Goal: Navigation & Orientation: Find specific page/section

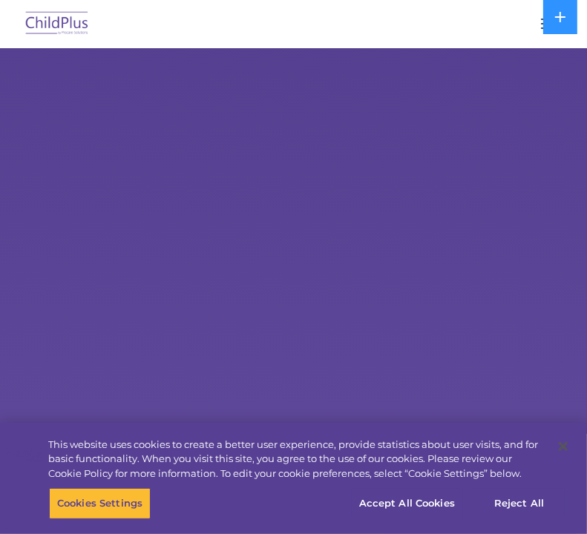
select select "MEDIUM"
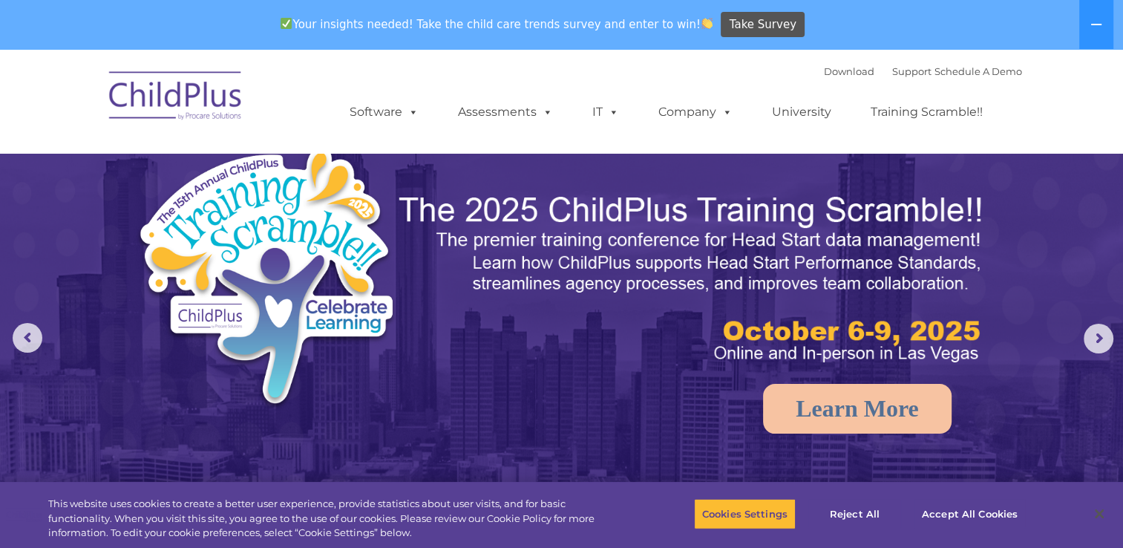
click at [188, 93] on img at bounding box center [176, 98] width 148 height 74
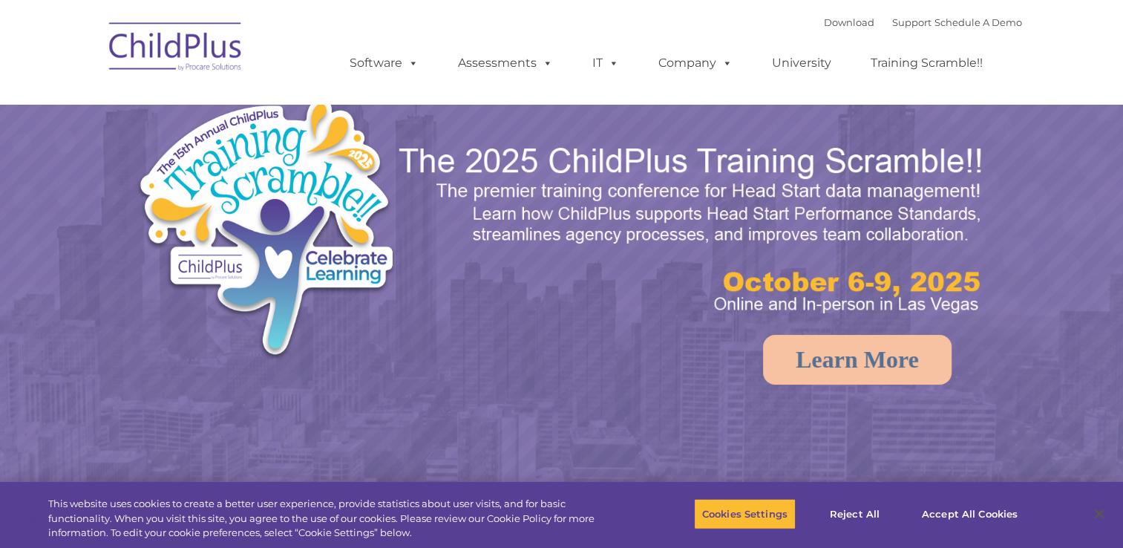
select select "MEDIUM"
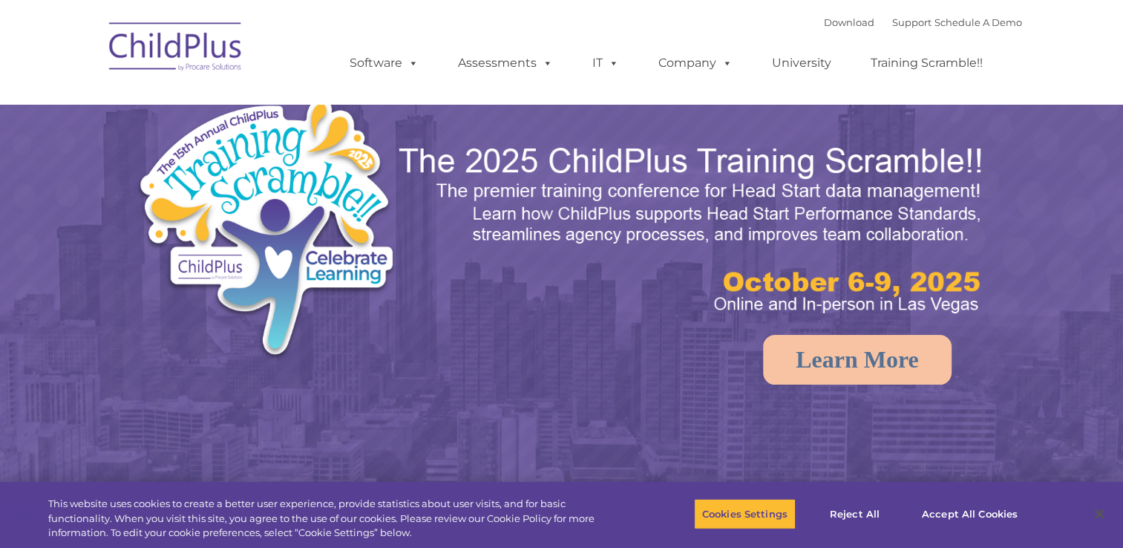
select select "MEDIUM"
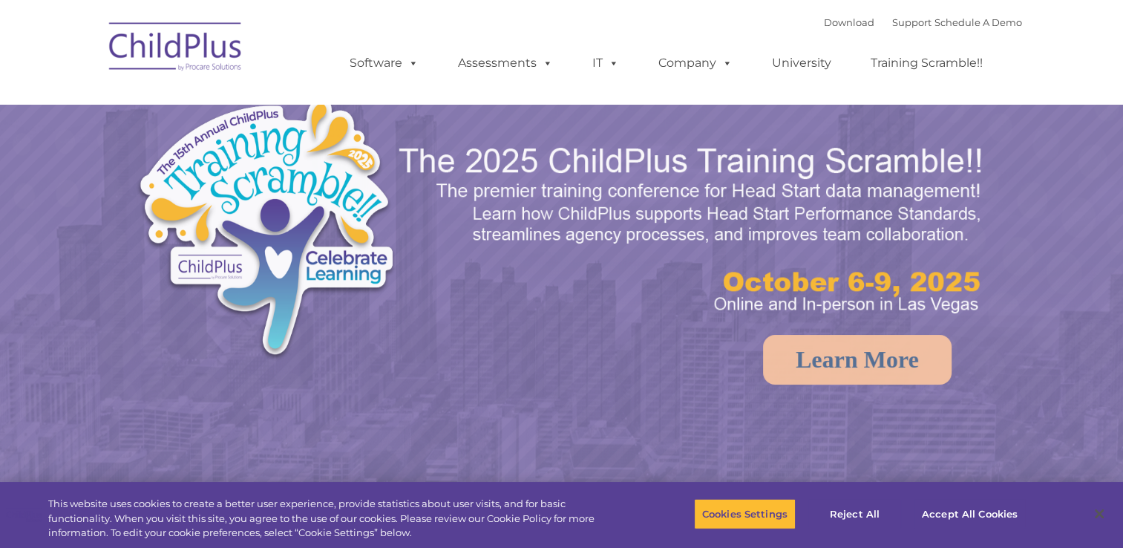
select select "MEDIUM"
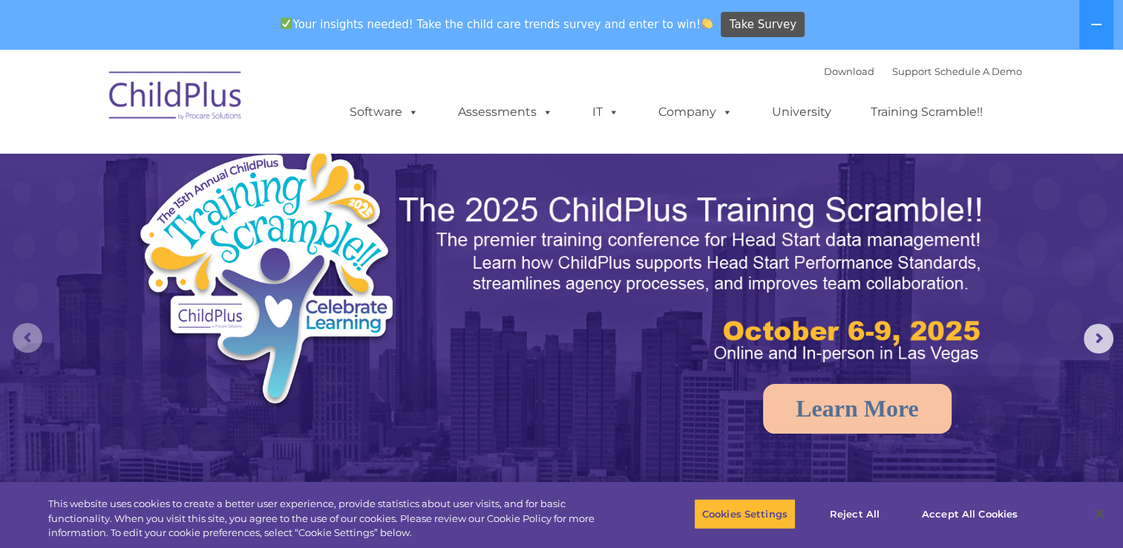
click at [19, 347] on rs-arrow at bounding box center [28, 338] width 30 height 30
